Goal: Task Accomplishment & Management: Complete application form

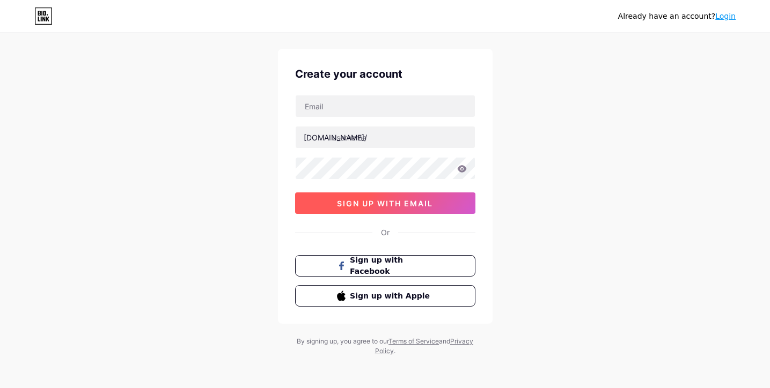
scroll to position [18, 0]
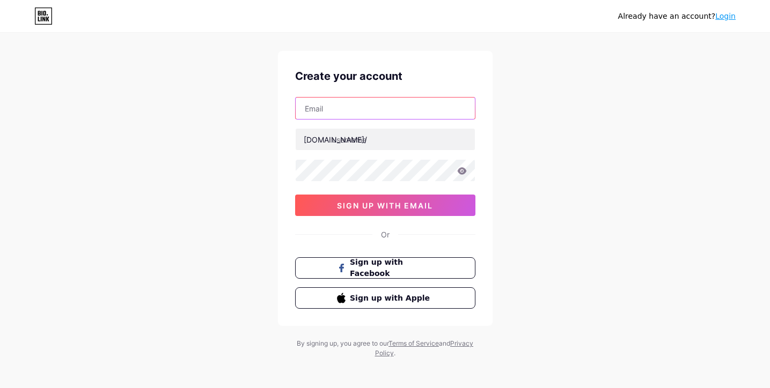
click at [376, 105] on input "text" at bounding box center [385, 108] width 179 height 21
paste input "[EMAIL_ADDRESS][DOMAIN_NAME]"
type input "[EMAIL_ADDRESS][DOMAIN_NAME]"
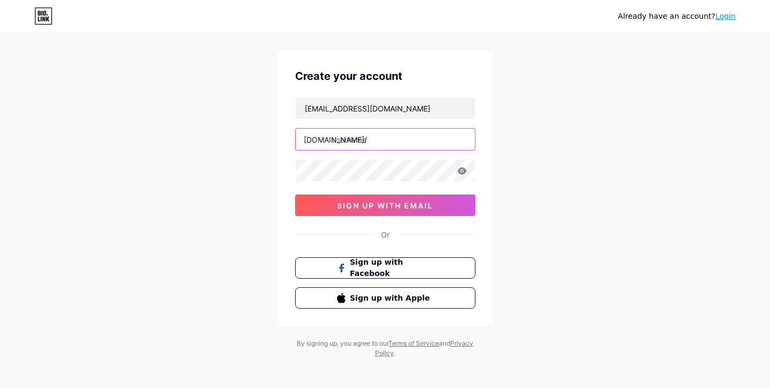
click at [361, 140] on input "text" at bounding box center [385, 139] width 179 height 21
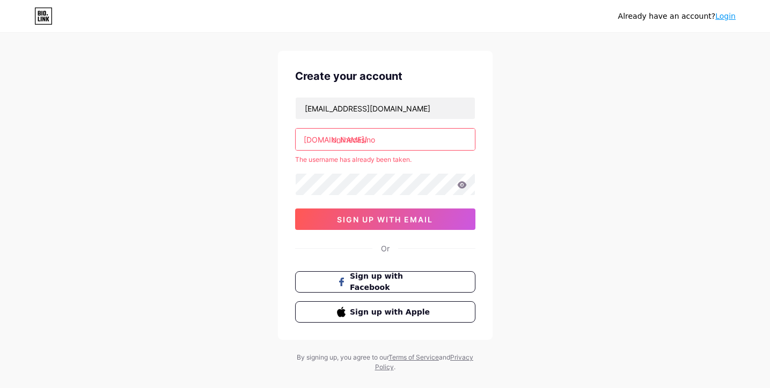
click at [410, 144] on input "onlinecasino" at bounding box center [385, 139] width 179 height 21
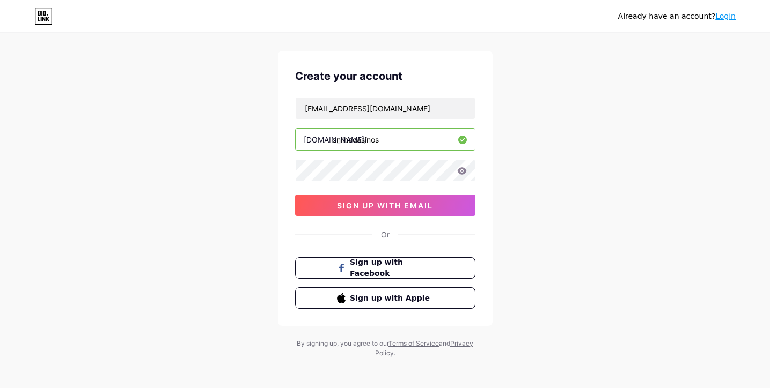
type input "onlinecasinos"
click at [337, 159] on div at bounding box center [385, 170] width 180 height 23
drag, startPoint x: 380, startPoint y: 203, endPoint x: 386, endPoint y: 207, distance: 6.7
click at [380, 203] on span "sign up with email" at bounding box center [385, 205] width 96 height 9
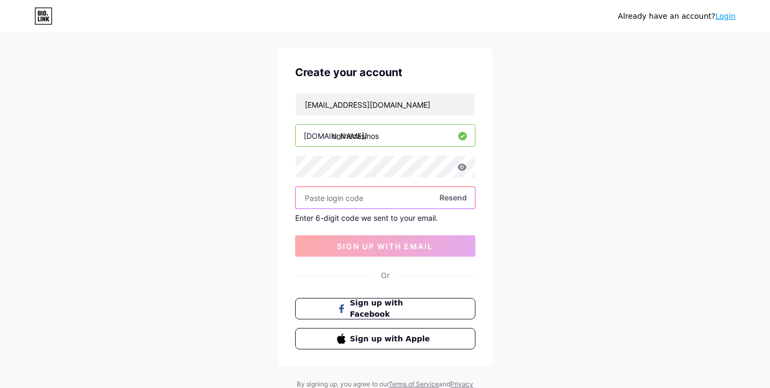
scroll to position [22, 0]
click at [389, 194] on input "text" at bounding box center [385, 197] width 179 height 21
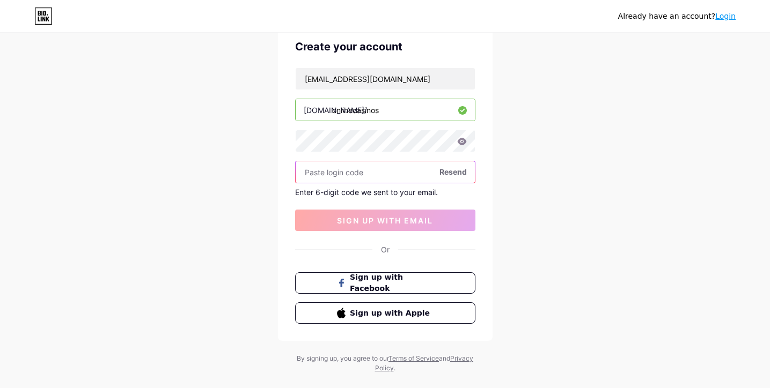
scroll to position [0, 0]
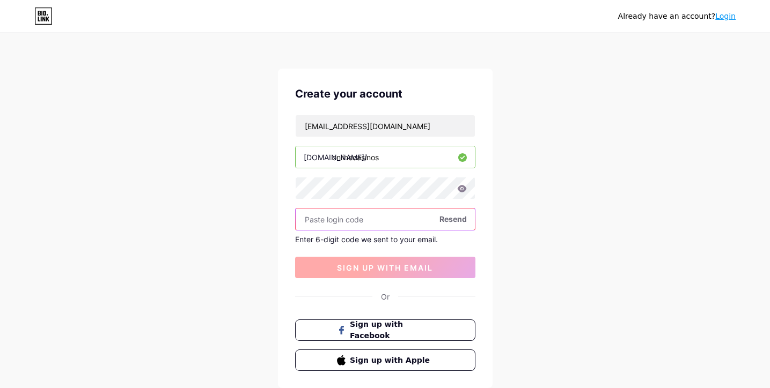
paste input "686019"
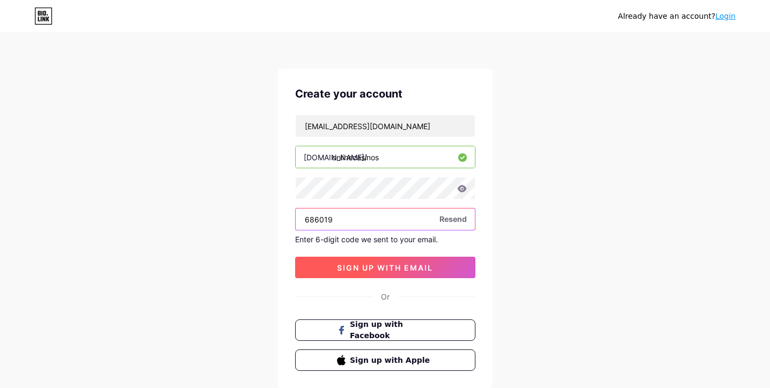
type input "686019"
click at [395, 266] on span "sign up with email" at bounding box center [385, 267] width 96 height 9
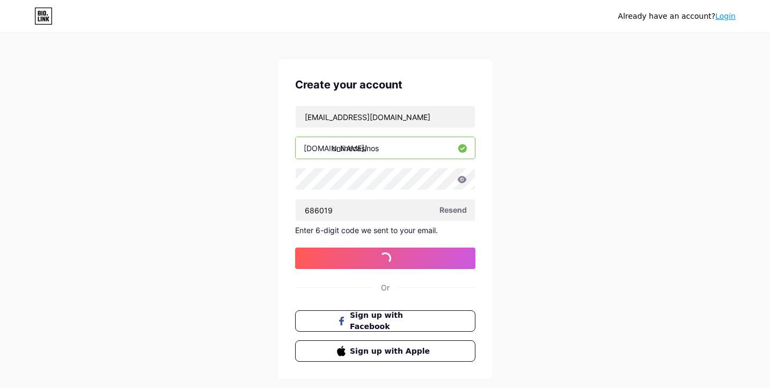
scroll to position [10, 0]
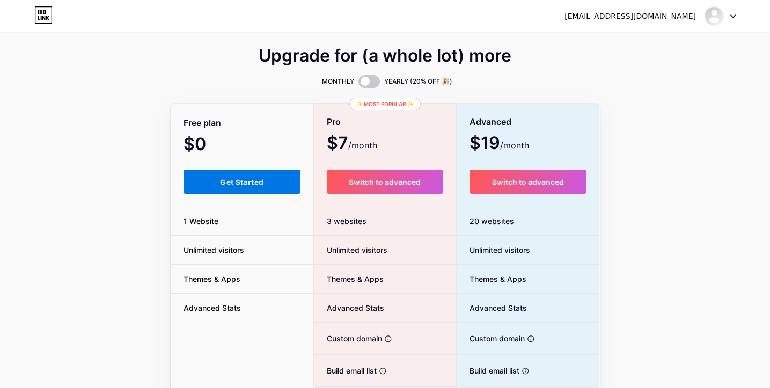
click at [276, 182] on button "Get Started" at bounding box center [241, 182] width 117 height 24
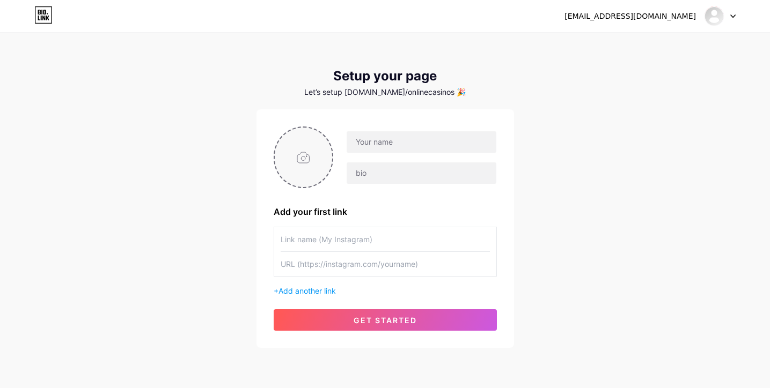
click at [330, 159] on input "file" at bounding box center [304, 158] width 58 height 60
type input "C:\fakepath\스크린샷 [DATE] 오후 6.12.29.png"
click at [413, 142] on input "text" at bounding box center [421, 141] width 149 height 21
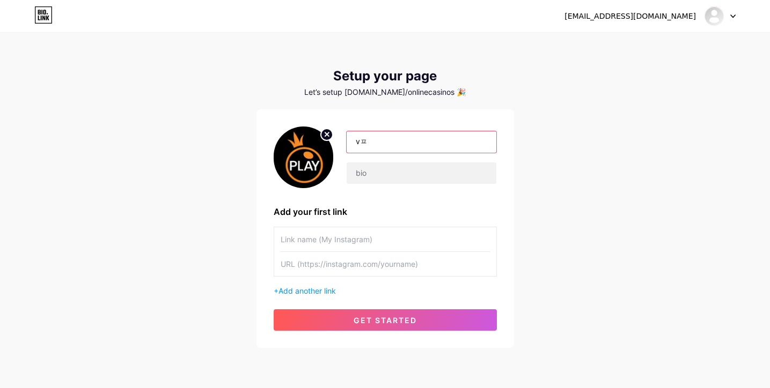
type input "v"
type input "프라그마틱 플레이"
click at [444, 267] on input "text" at bounding box center [385, 264] width 209 height 24
paste input "[URL][DOMAIN_NAME]"
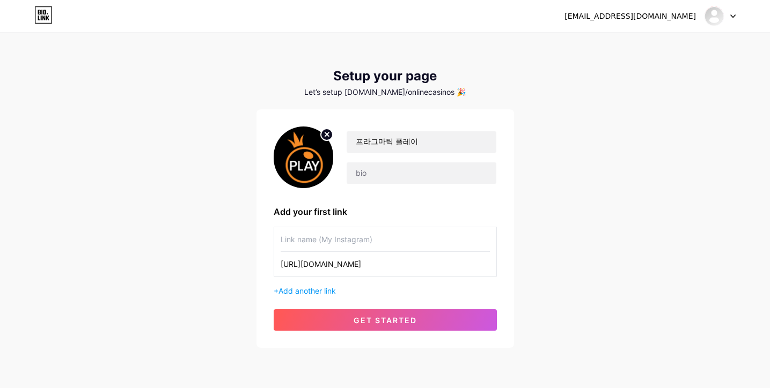
type input "[URL][DOMAIN_NAME]"
click at [361, 231] on input "text" at bounding box center [385, 239] width 209 height 24
type input "ㅍ"
type input "프라그마틱 홈페이지"
click at [334, 293] on span "Add another link" at bounding box center [306, 290] width 57 height 9
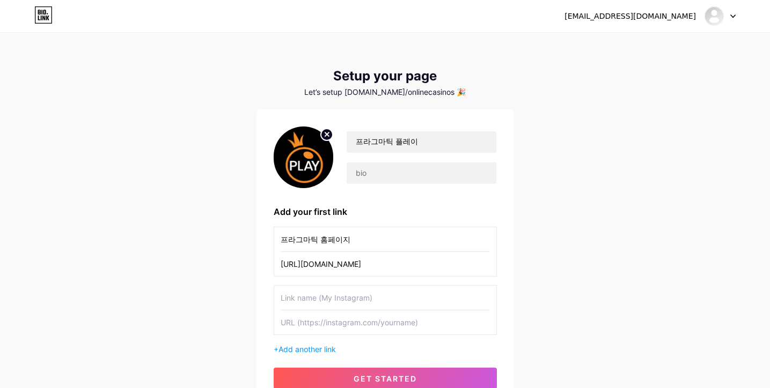
click at [342, 327] on input "text" at bounding box center [385, 323] width 209 height 24
paste input "[URL][DOMAIN_NAME]"
type input "[URL][DOMAIN_NAME]"
click at [342, 305] on input "text" at bounding box center [385, 298] width 209 height 24
type input "ㅍ"
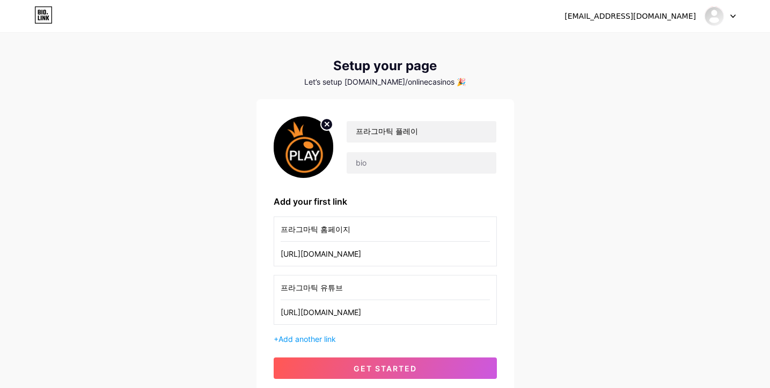
scroll to position [19, 0]
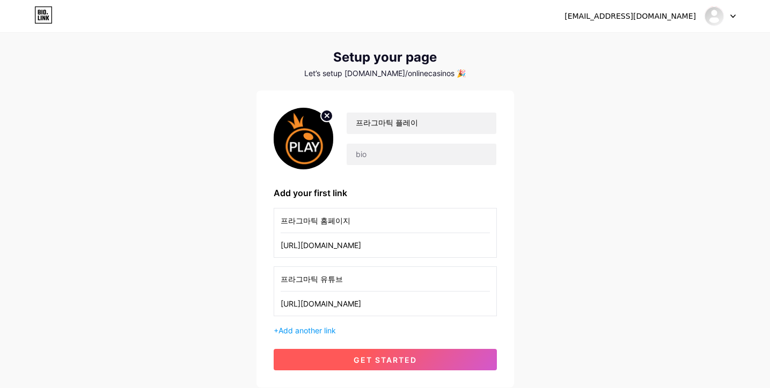
type input "프라그마틱 유튜브"
click at [399, 356] on span "get started" at bounding box center [385, 360] width 63 height 9
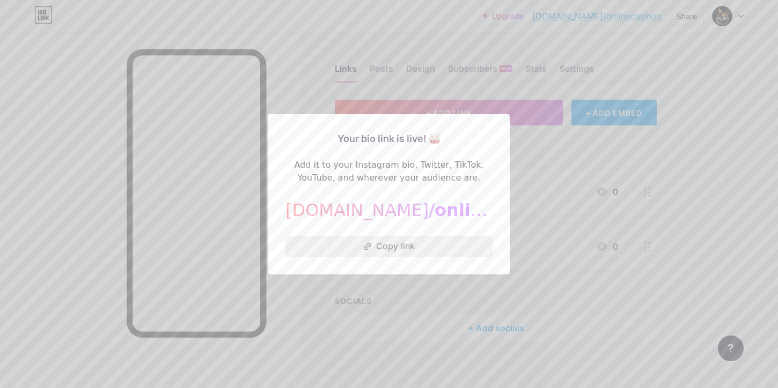
click at [413, 251] on button "Copy link" at bounding box center [388, 246] width 207 height 21
click at [641, 200] on div at bounding box center [389, 194] width 778 height 388
